Goal: Find specific page/section: Find specific page/section

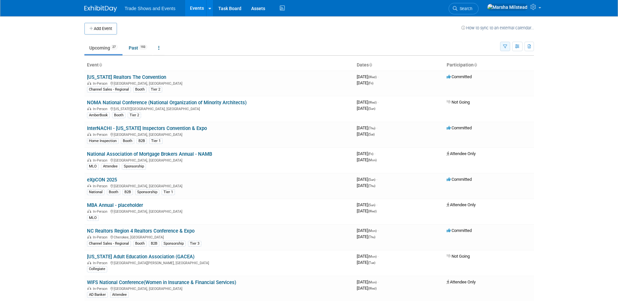
click at [505, 48] on icon "button" at bounding box center [505, 47] width 4 height 4
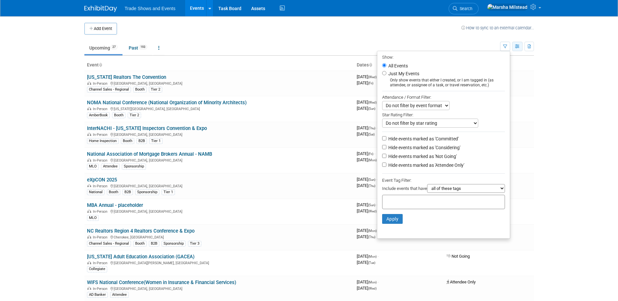
click at [515, 47] on icon "button" at bounding box center [517, 47] width 5 height 4
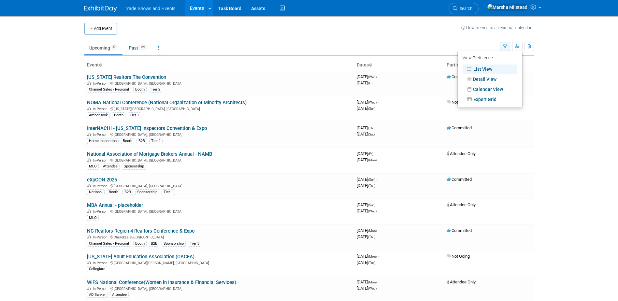
click at [508, 48] on button "button" at bounding box center [505, 46] width 10 height 9
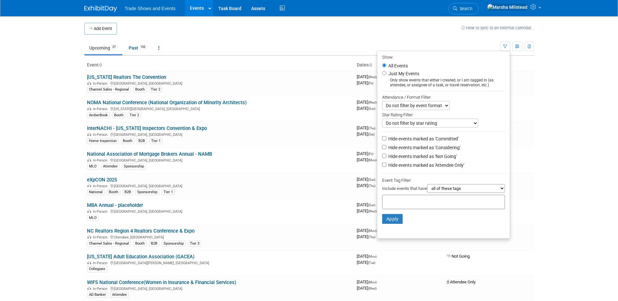
click at [439, 189] on select "all of these tags any one of these tags only and exactly these specific tags" at bounding box center [466, 188] width 78 height 9
drag, startPoint x: 439, startPoint y: 189, endPoint x: 430, endPoint y: 190, distance: 9.2
click at [439, 189] on select "all of these tags any one of these tags only and exactly these specific tags" at bounding box center [466, 188] width 78 height 9
click at [417, 201] on input "text" at bounding box center [411, 201] width 52 height 7
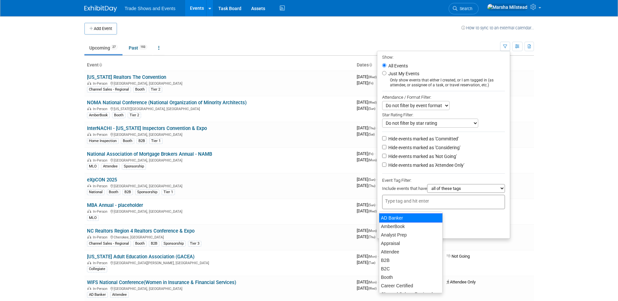
click at [400, 215] on div "AD Banker" at bounding box center [411, 217] width 64 height 9
type input "AD Banker"
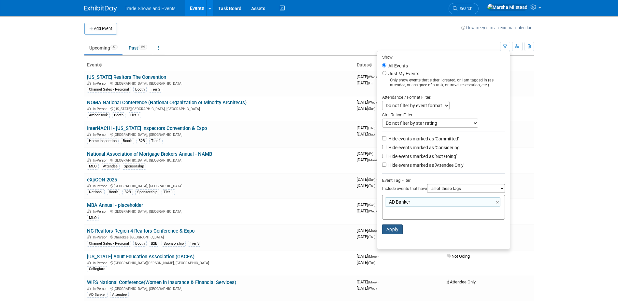
click at [393, 230] on button "Apply" at bounding box center [392, 229] width 21 height 10
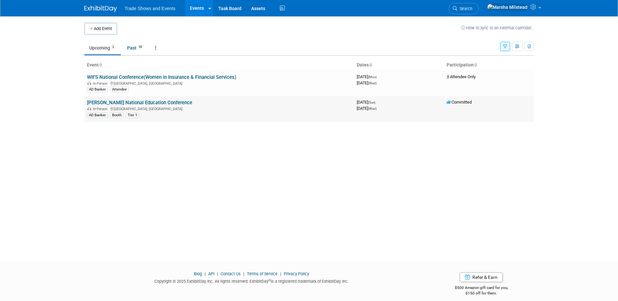
click at [145, 104] on link "[PERSON_NAME] National Education Conference" at bounding box center [139, 103] width 105 height 6
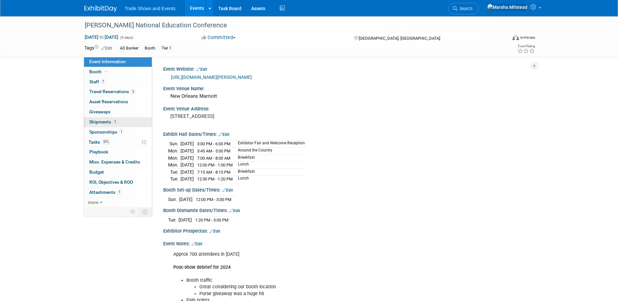
click at [106, 121] on span "Shipments 1" at bounding box center [103, 121] width 28 height 5
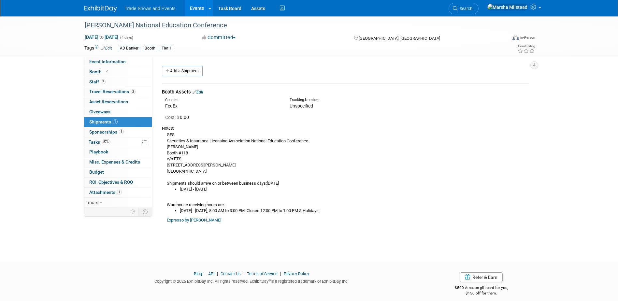
click at [181, 219] on link "Expresso by GES" at bounding box center [194, 220] width 54 height 5
click at [117, 60] on span "Event Information" at bounding box center [107, 61] width 36 height 5
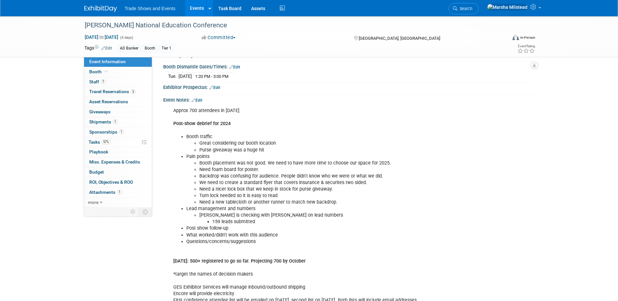
scroll to position [58, 0]
